Goal: Find specific page/section: Find specific page/section

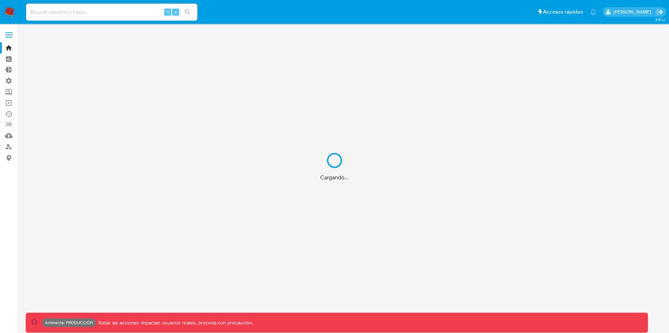
click at [117, 10] on div "Cargando..." at bounding box center [334, 166] width 669 height 333
click at [91, 12] on div "Cargando..." at bounding box center [334, 166] width 669 height 333
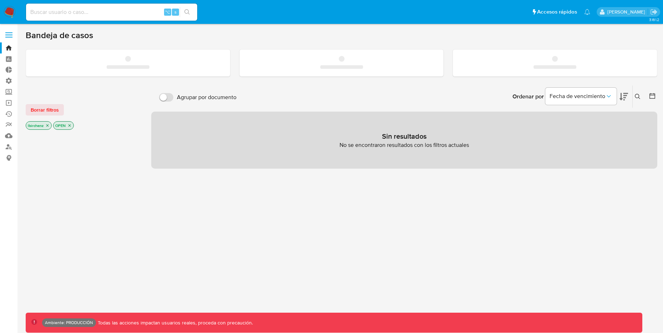
click at [91, 12] on input at bounding box center [111, 11] width 171 height 9
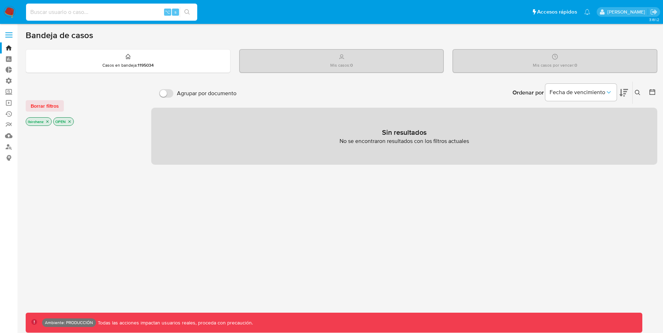
paste input "20248558513"
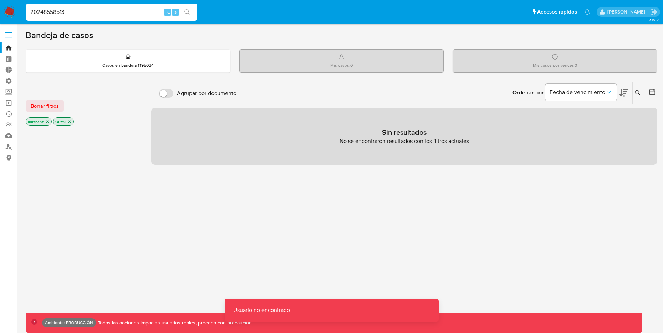
click at [74, 15] on input "20248558513" at bounding box center [111, 11] width 171 height 9
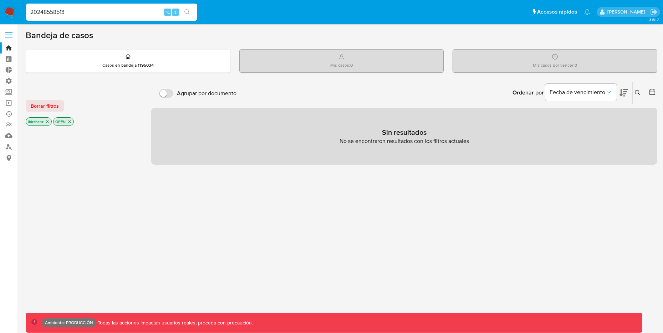
drag, startPoint x: 116, startPoint y: 14, endPoint x: -5, endPoint y: 6, distance: 120.9
click at [0, 6] on html "Pausado Ver notificaciones 20248558513 ⌥ s Accesos rápidos Presiona las siguien…" at bounding box center [331, 217] width 663 height 435
paste input "7303717612"
type input "27303717612"
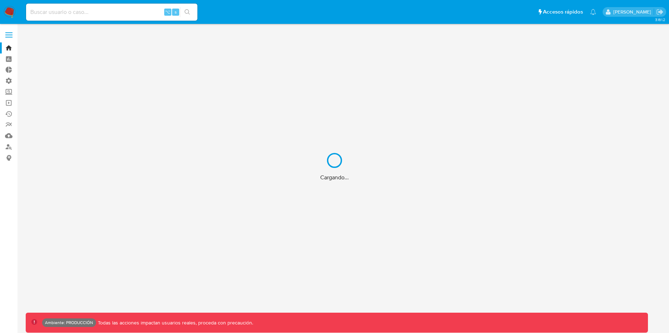
click at [95, 12] on div "Cargando..." at bounding box center [334, 166] width 669 height 333
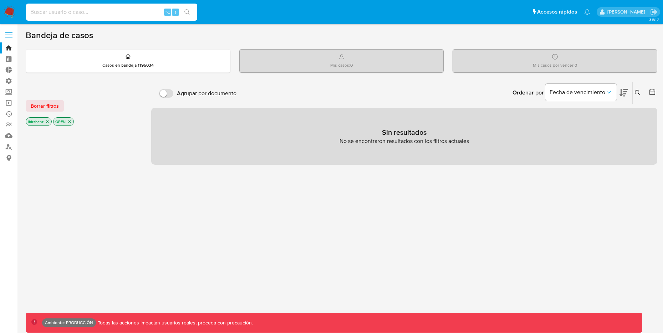
click at [100, 11] on input at bounding box center [111, 11] width 171 height 9
paste input "fLYR1ZxKnl5UYy1oaqtVVYsO"
type input "fLYR1ZxKnl5UYy1oaqtVVYsO"
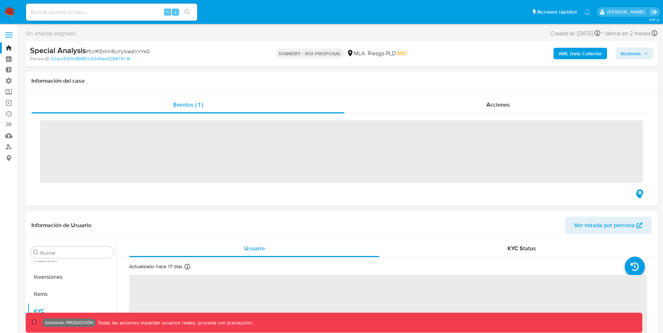
scroll to position [370, 0]
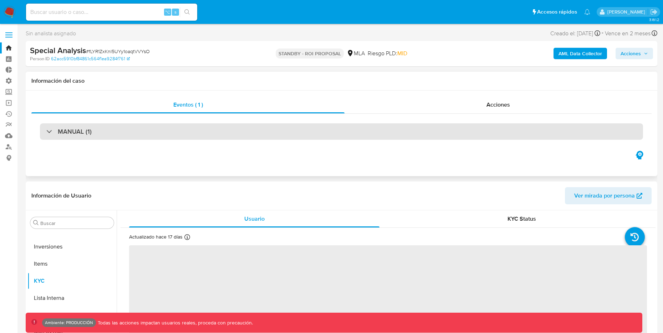
select select "10"
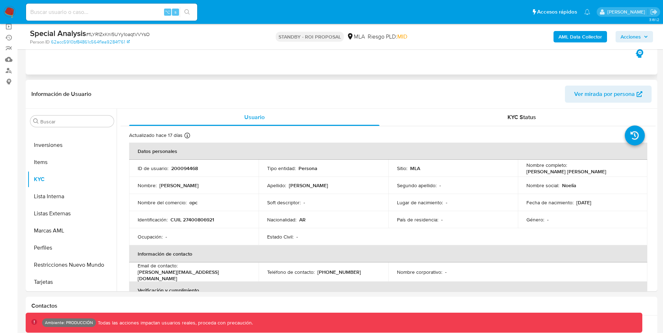
scroll to position [109, 0]
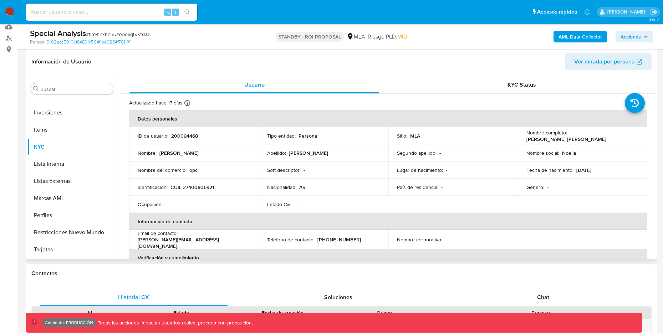
click at [161, 153] on p "[PERSON_NAME]" at bounding box center [178, 153] width 39 height 6
drag, startPoint x: 157, startPoint y: 154, endPoint x: 193, endPoint y: 151, distance: 36.5
click at [193, 151] on div "Nombre : [PERSON_NAME]" at bounding box center [194, 153] width 112 height 6
click at [159, 154] on div "Nombre : [PERSON_NAME]" at bounding box center [194, 153] width 112 height 6
drag, startPoint x: 159, startPoint y: 154, endPoint x: 202, endPoint y: 154, distance: 43.2
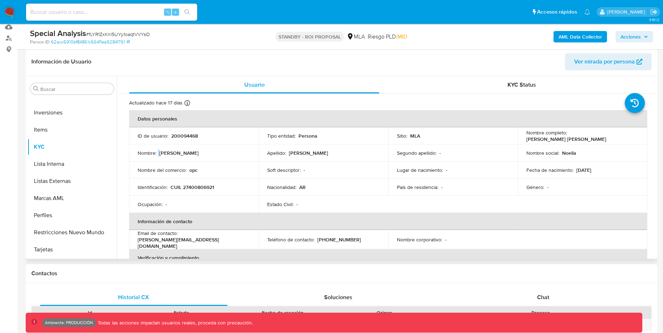
click at [202, 154] on div "Nombre : [PERSON_NAME]" at bounding box center [194, 153] width 112 height 6
copy p "[PERSON_NAME]"
click at [103, 13] on input at bounding box center [111, 11] width 171 height 9
paste input "lO39aeJbXOtNQkTyw80F1afP"
type input "lO39aeJbXOtNQkTyw80F1afP"
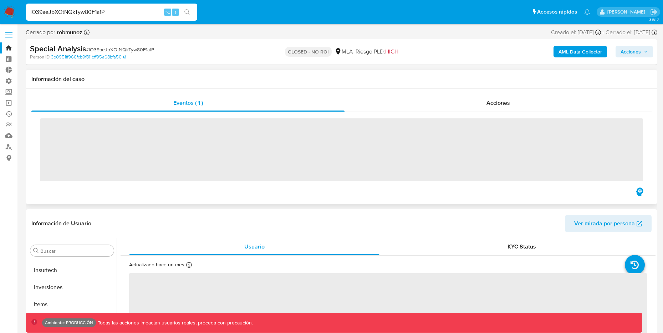
scroll to position [370, 0]
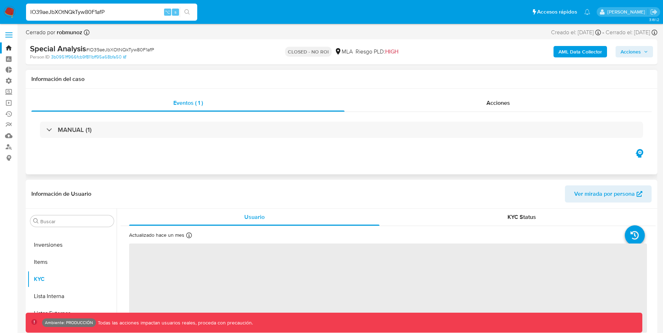
select select "10"
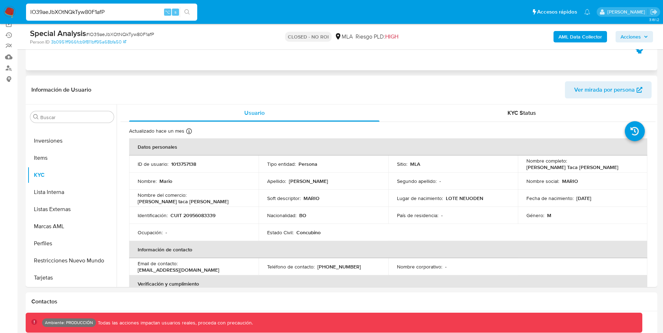
scroll to position [91, 0]
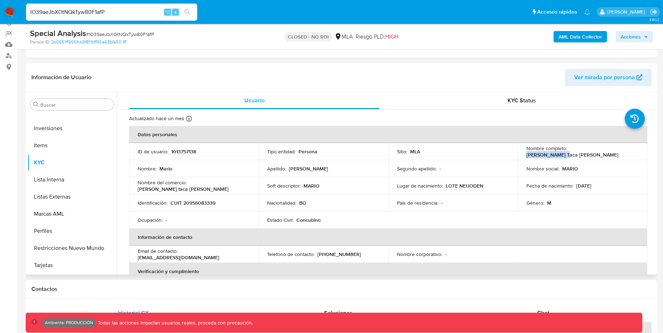
drag, startPoint x: 568, startPoint y: 151, endPoint x: 613, endPoint y: 151, distance: 45.0
click at [613, 151] on div "Nombre completo : [PERSON_NAME] Taca [PERSON_NAME]" at bounding box center [583, 151] width 112 height 13
copy p "[PERSON_NAME] Taca [PERSON_NAME]"
